Goal: Task Accomplishment & Management: Complete application form

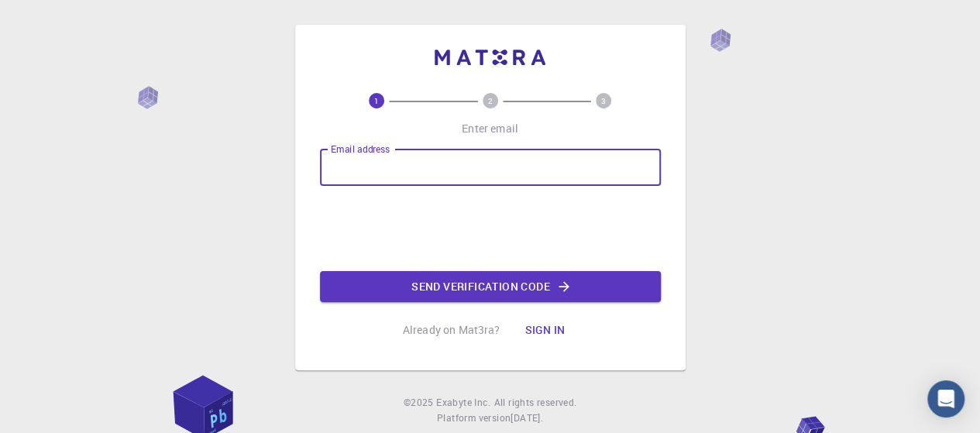
click at [411, 170] on input "Email address" at bounding box center [490, 167] width 341 height 37
type input "[EMAIL_ADDRESS][DOMAIN_NAME]"
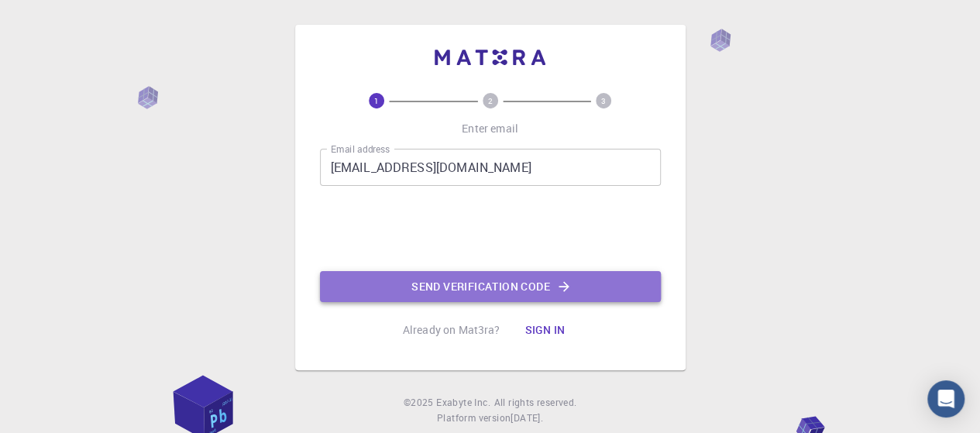
click at [499, 278] on button "Send verification code" at bounding box center [490, 286] width 341 height 31
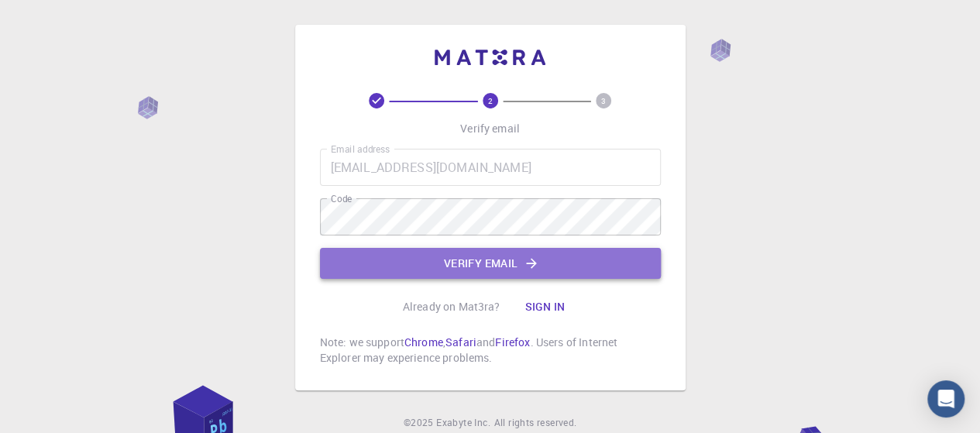
click at [464, 269] on button "Verify email" at bounding box center [490, 263] width 341 height 31
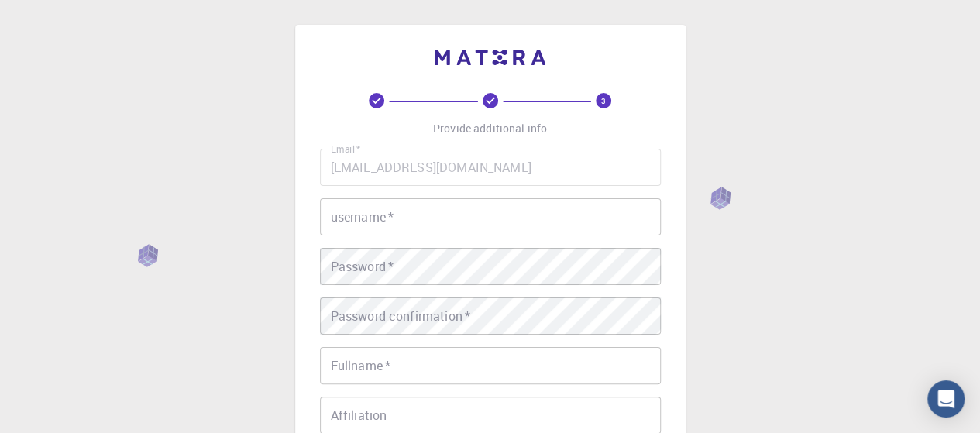
click at [401, 205] on input "username   *" at bounding box center [490, 216] width 341 height 37
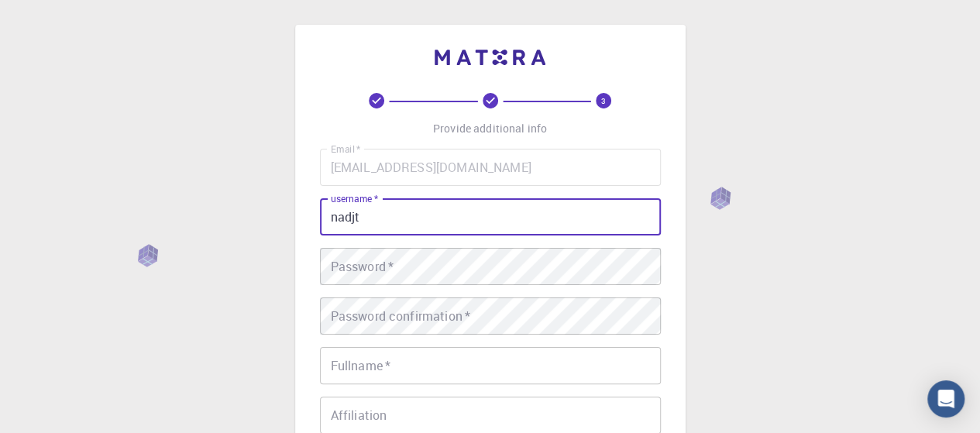
type input "nadjt"
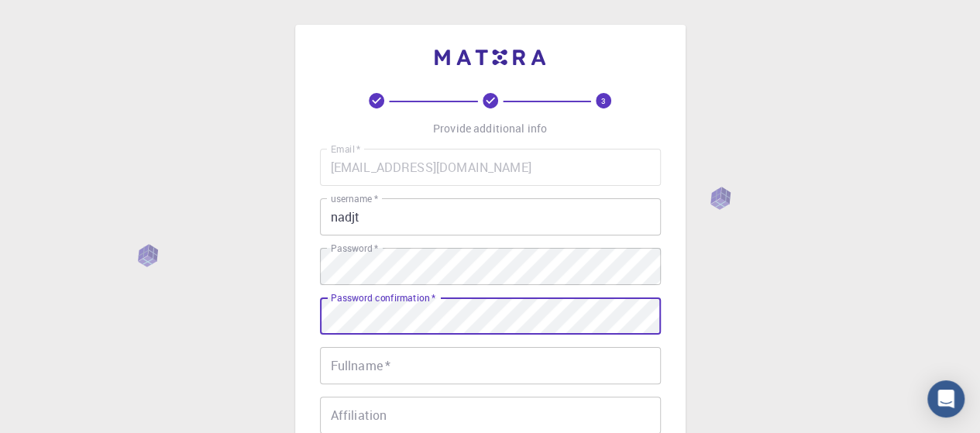
click at [418, 355] on input "Fullname   *" at bounding box center [490, 365] width 341 height 37
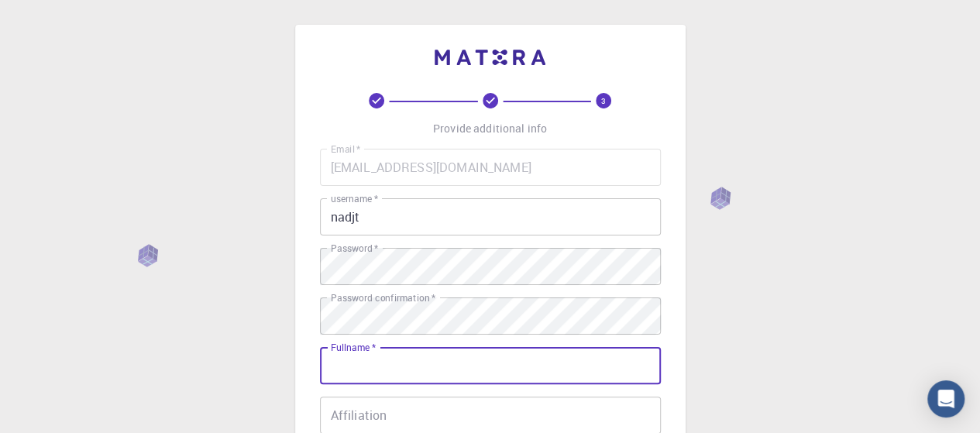
type input "[PERSON_NAME]"
type input "920350586"
click at [356, 214] on input "nadjt" at bounding box center [490, 216] width 341 height 37
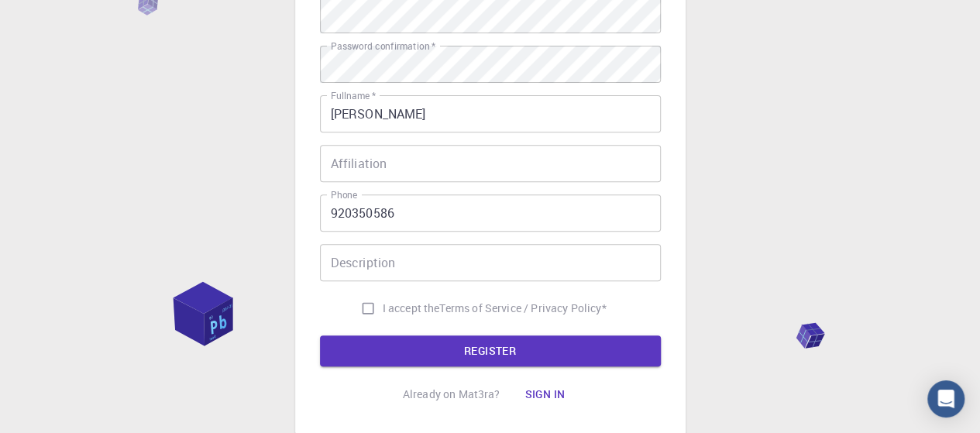
scroll to position [249, 0]
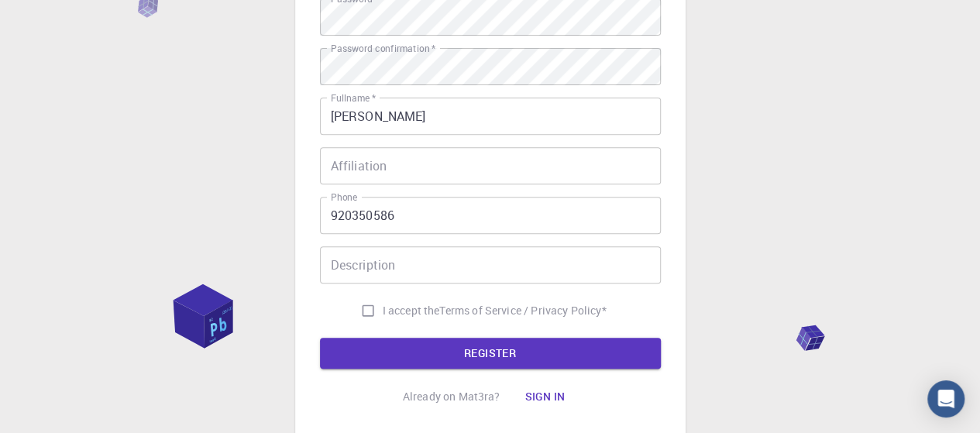
type input "nadjet"
click at [358, 308] on input "I accept the Terms of Service / Privacy Policy *" at bounding box center [367, 310] width 29 height 29
checkbox input "true"
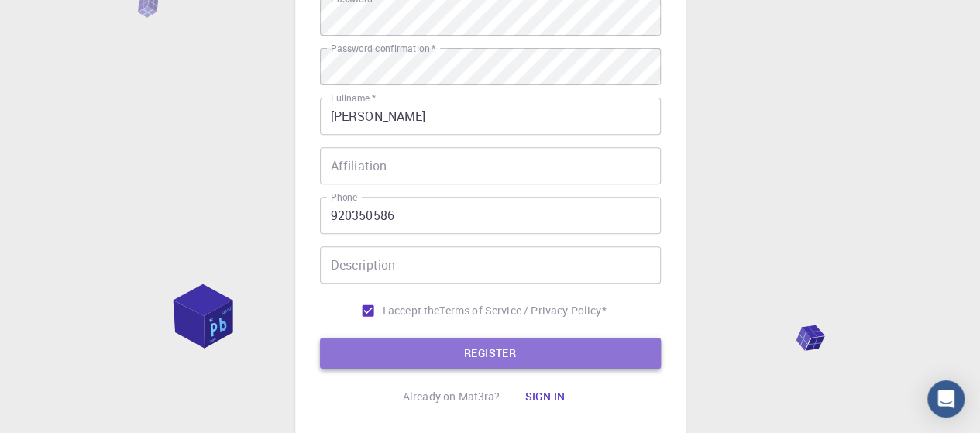
click at [477, 349] on button "REGISTER" at bounding box center [490, 353] width 341 height 31
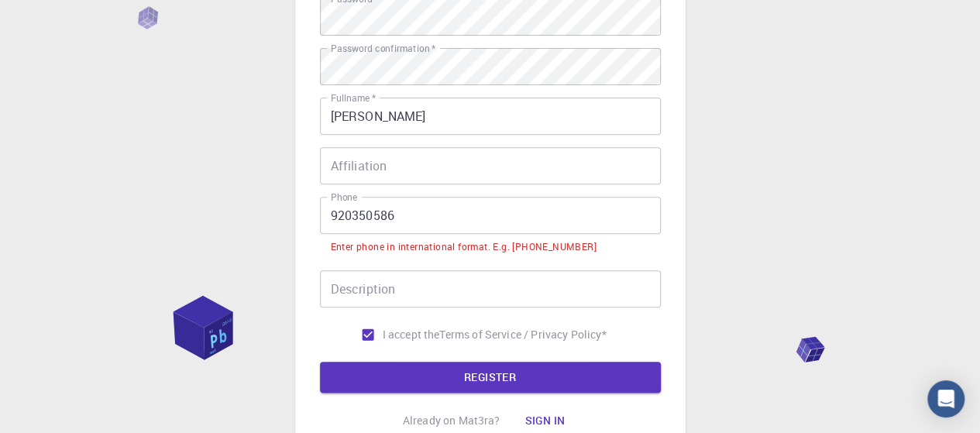
click at [329, 209] on input "920350586" at bounding box center [490, 215] width 341 height 37
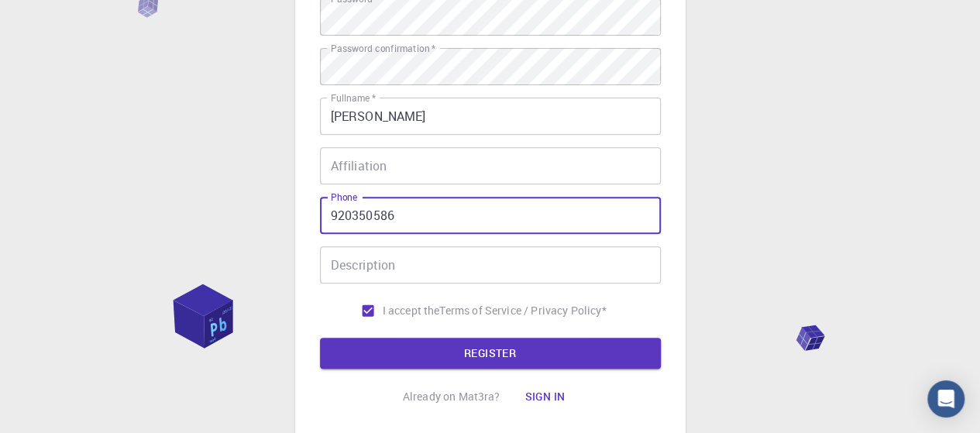
click at [320, 338] on button "REGISTER" at bounding box center [490, 353] width 341 height 31
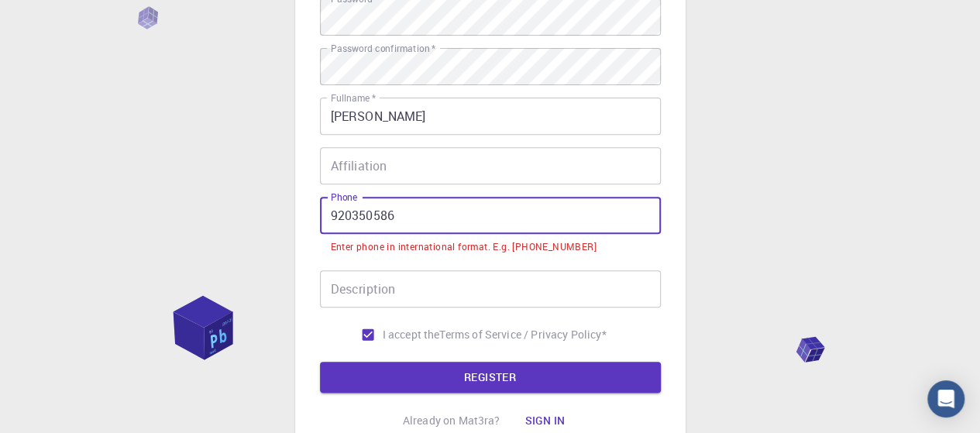
click at [320, 362] on button "REGISTER" at bounding box center [490, 377] width 341 height 31
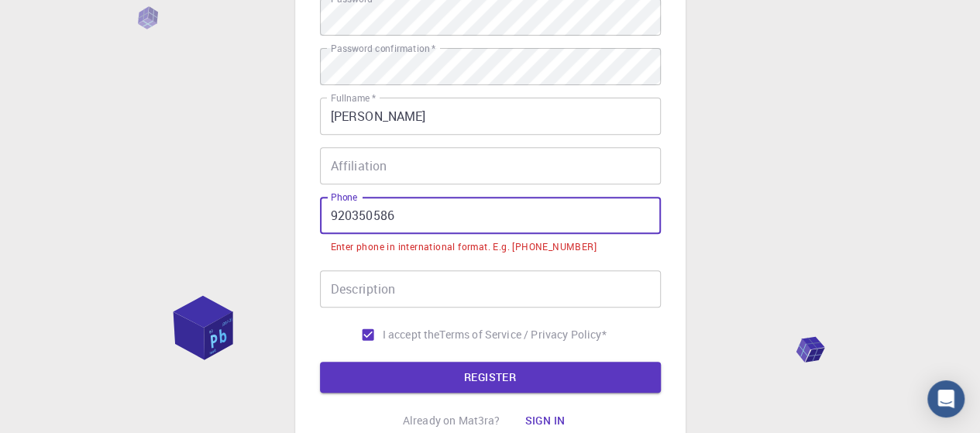
click at [320, 362] on button "REGISTER" at bounding box center [490, 377] width 341 height 31
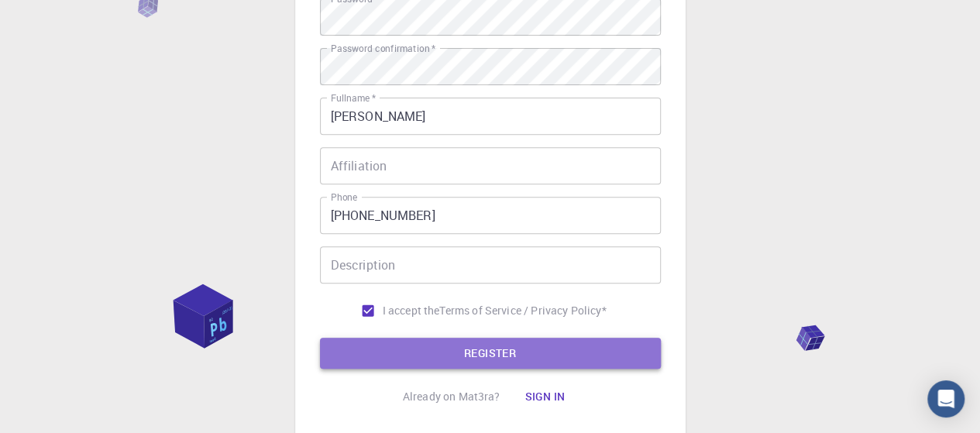
click at [475, 353] on button "REGISTER" at bounding box center [490, 353] width 341 height 31
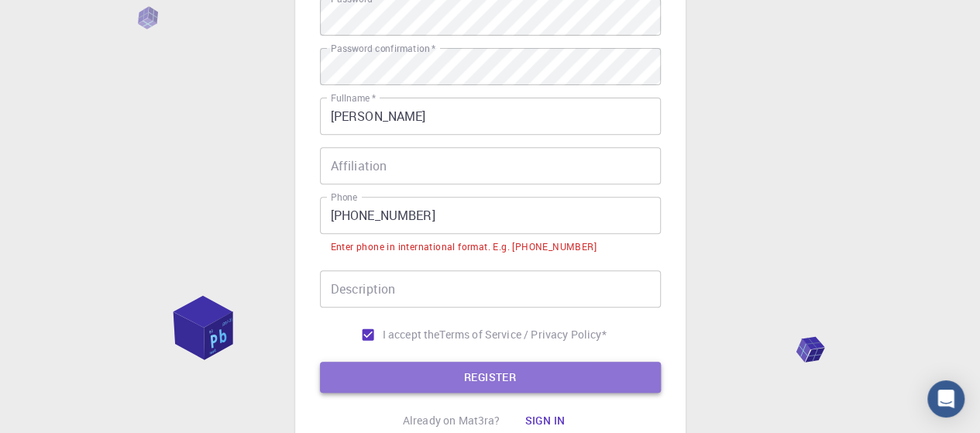
click at [503, 374] on button "REGISTER" at bounding box center [490, 377] width 341 height 31
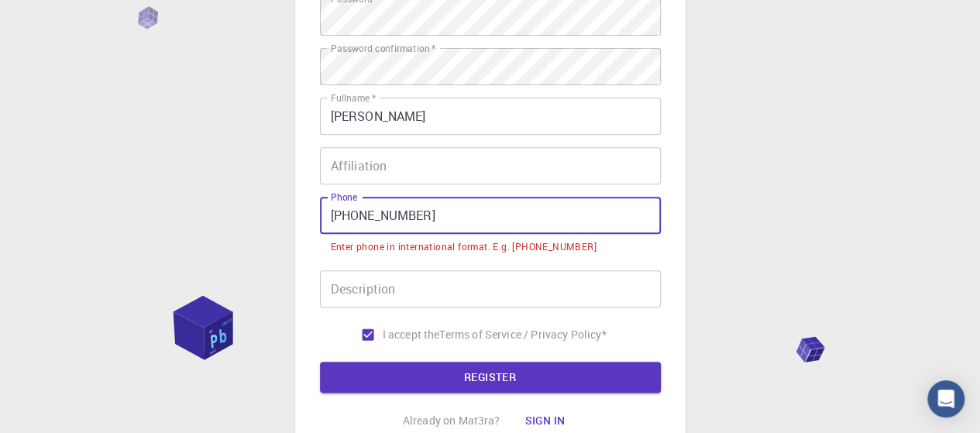
click at [331, 214] on input "[PHONE_NUMBER]" at bounding box center [490, 215] width 341 height 37
click at [358, 215] on input "[PHONE_NUMBER]" at bounding box center [490, 215] width 341 height 37
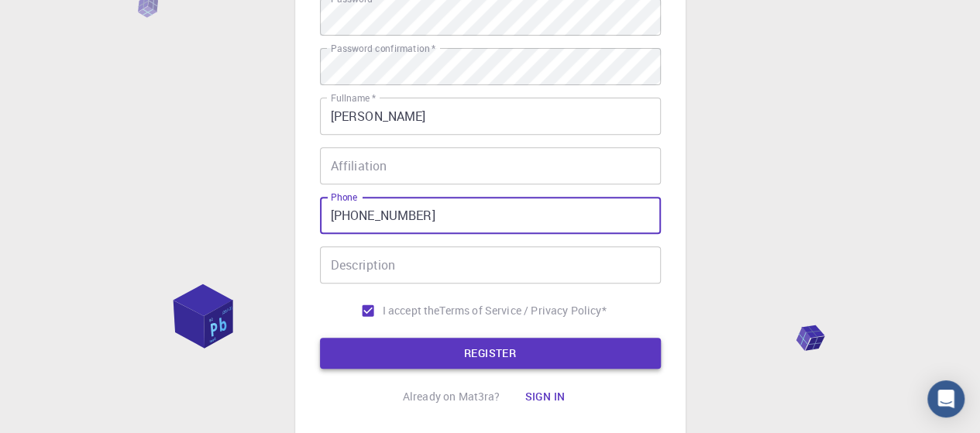
type input "[PHONE_NUMBER]"
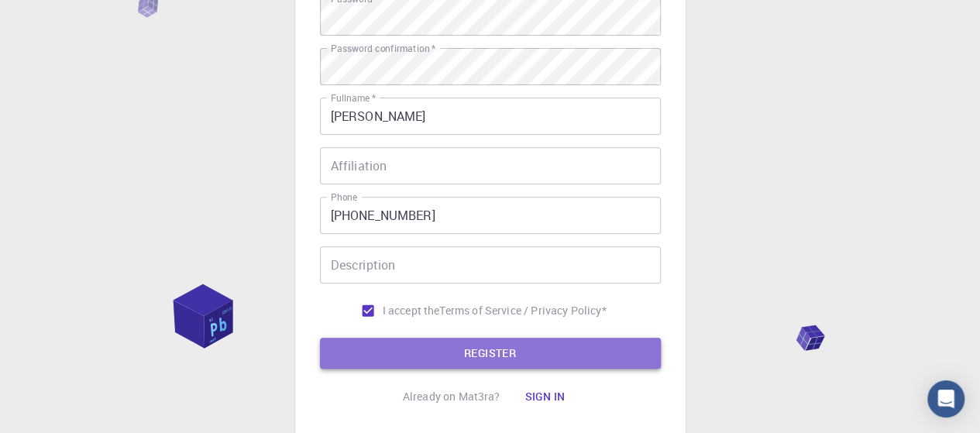
click at [478, 359] on button "REGISTER" at bounding box center [490, 353] width 341 height 31
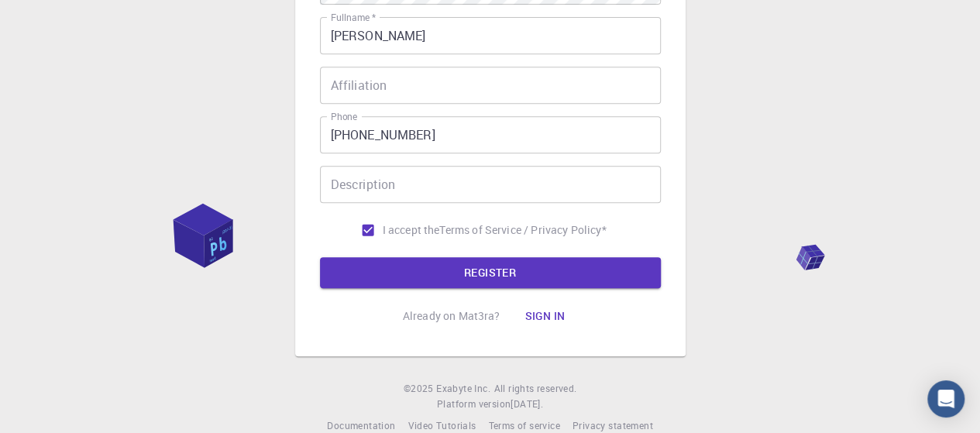
scroll to position [356, 0]
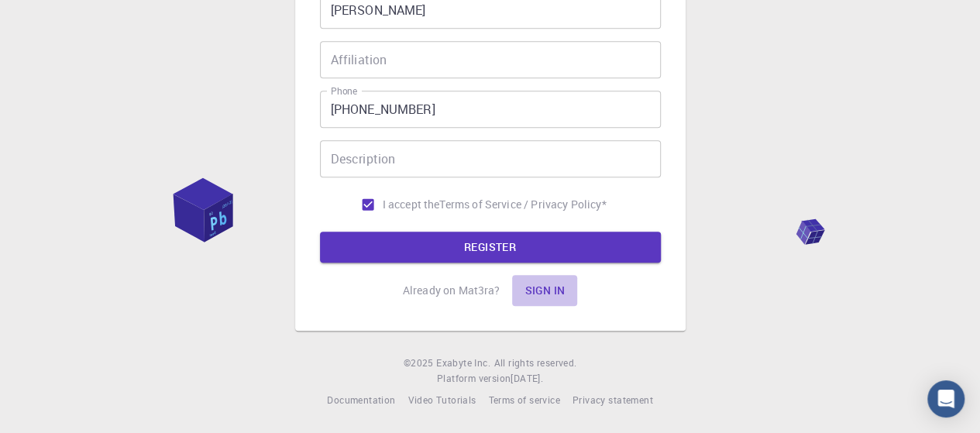
click at [541, 287] on button "Sign in" at bounding box center [544, 290] width 65 height 31
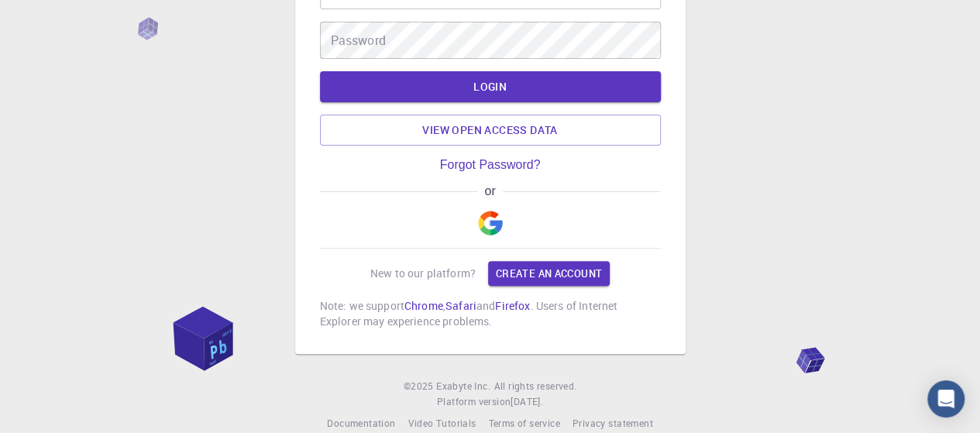
scroll to position [146, 0]
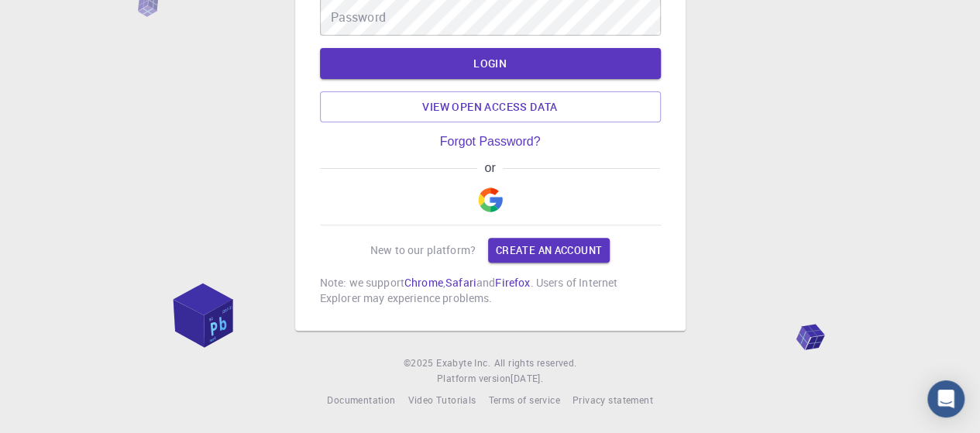
type input "[EMAIL_ADDRESS][DOMAIN_NAME]"
click at [496, 66] on button "LOGIN" at bounding box center [490, 63] width 341 height 31
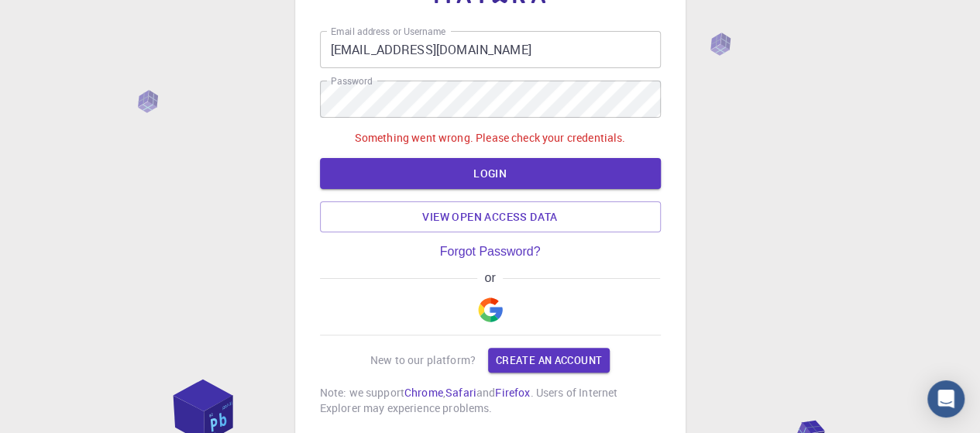
scroll to position [57, 0]
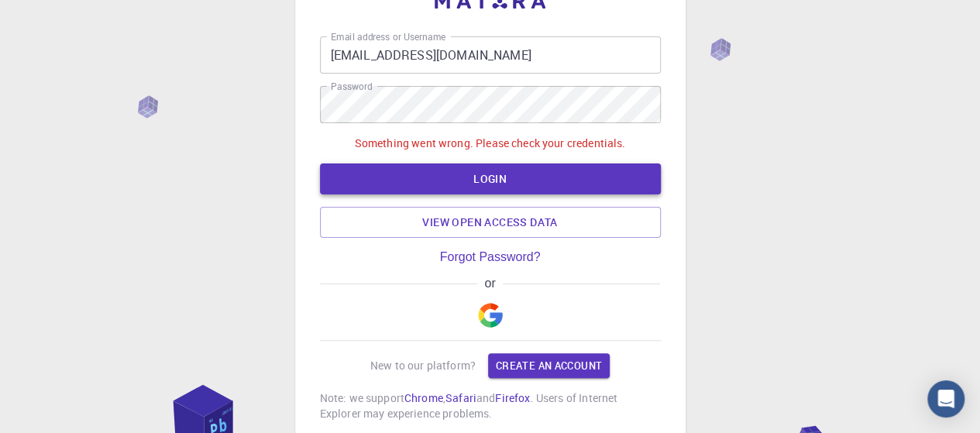
click at [483, 176] on button "LOGIN" at bounding box center [490, 178] width 341 height 31
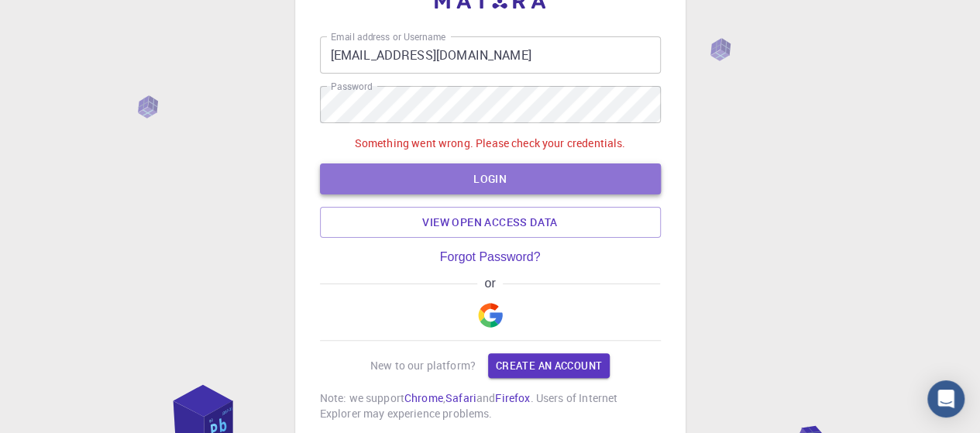
click at [483, 176] on button "LOGIN" at bounding box center [490, 178] width 341 height 31
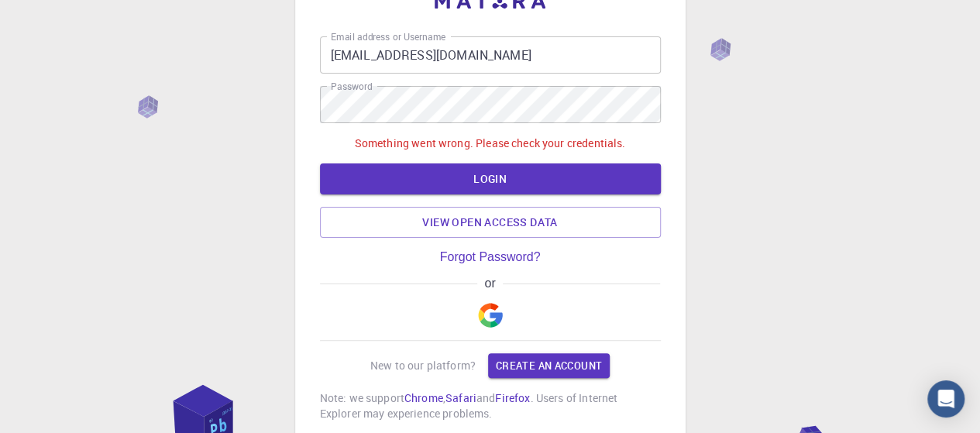
click at [499, 157] on div "Something went wrong. Please check your credentials. LOGIN View open access data" at bounding box center [490, 187] width 341 height 102
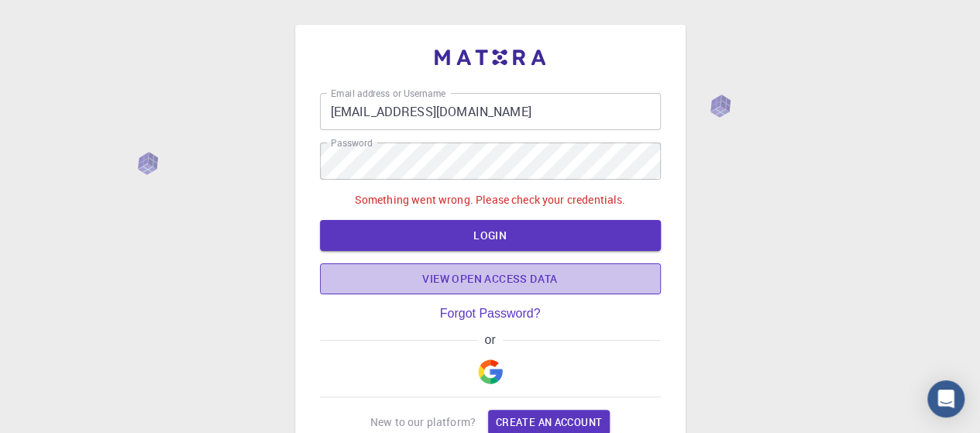
click at [511, 278] on link "View open access data" at bounding box center [490, 278] width 341 height 31
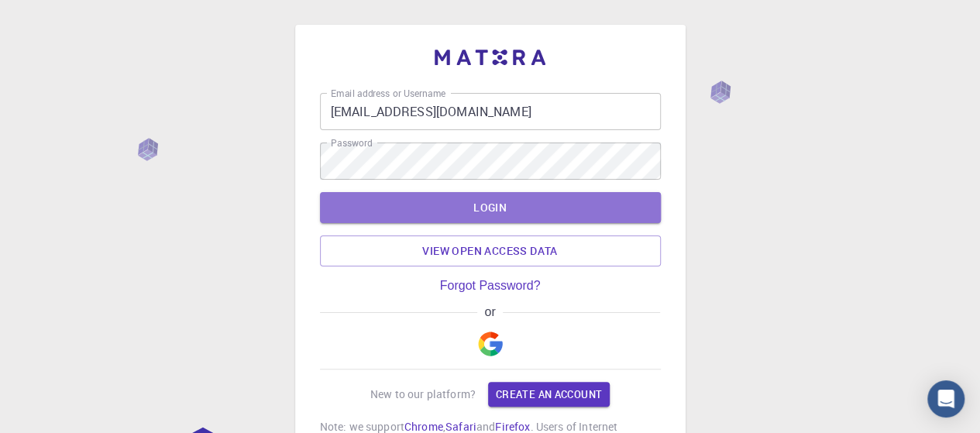
click at [475, 202] on button "LOGIN" at bounding box center [490, 207] width 341 height 31
